Goal: Check status: Check status

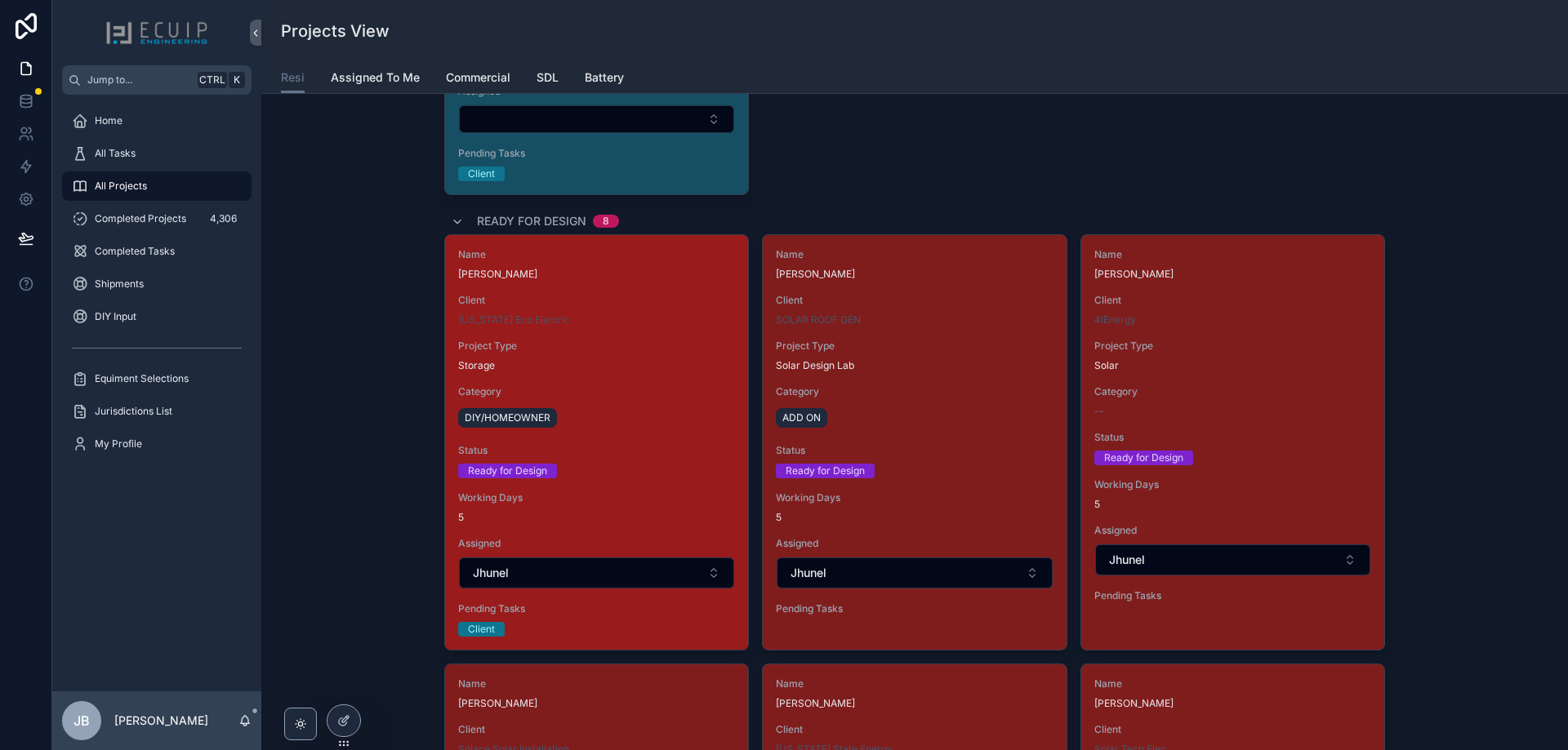
scroll to position [2449, 0]
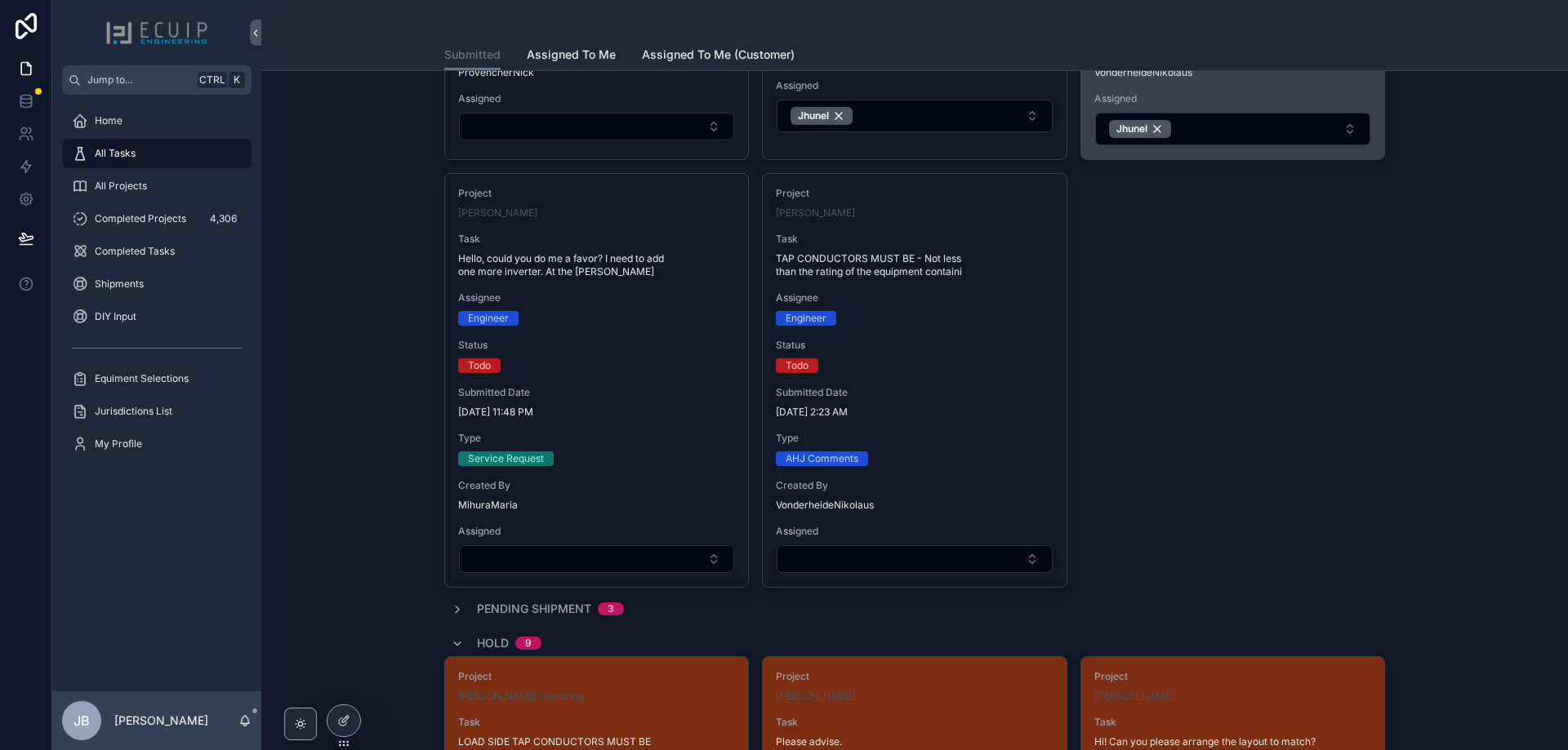
scroll to position [980, 0]
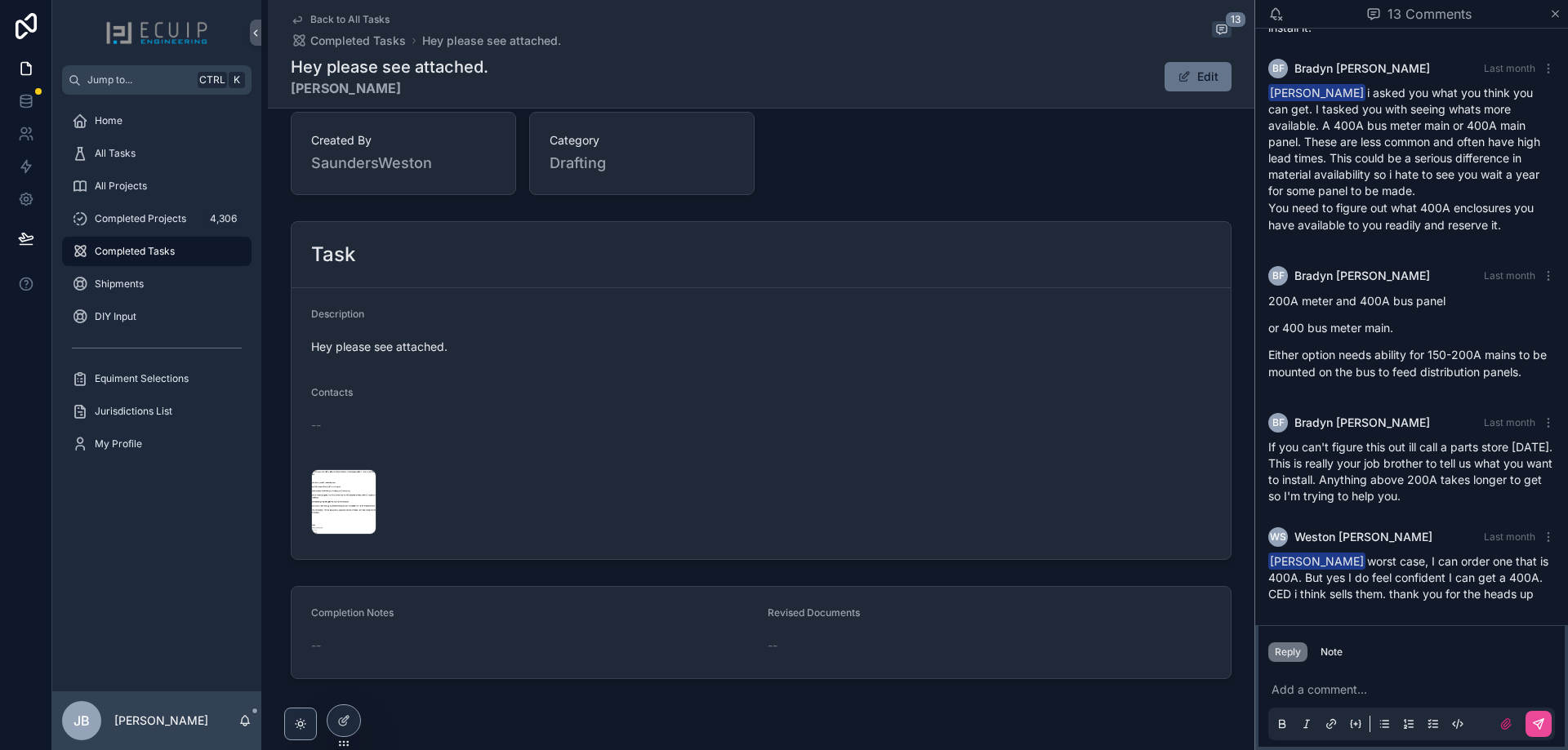
scroll to position [512, 0]
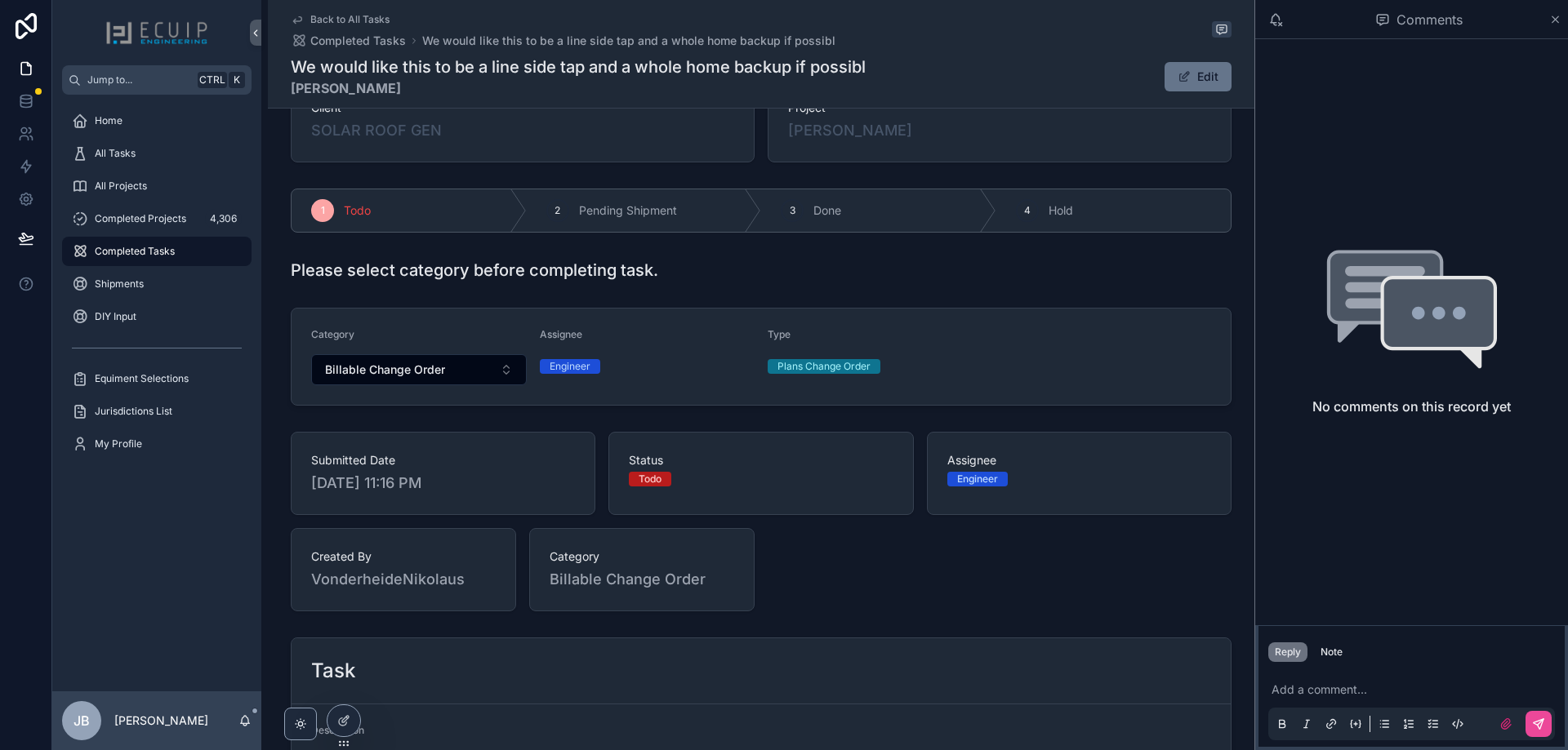
scroll to position [163, 0]
